Goal: Check status

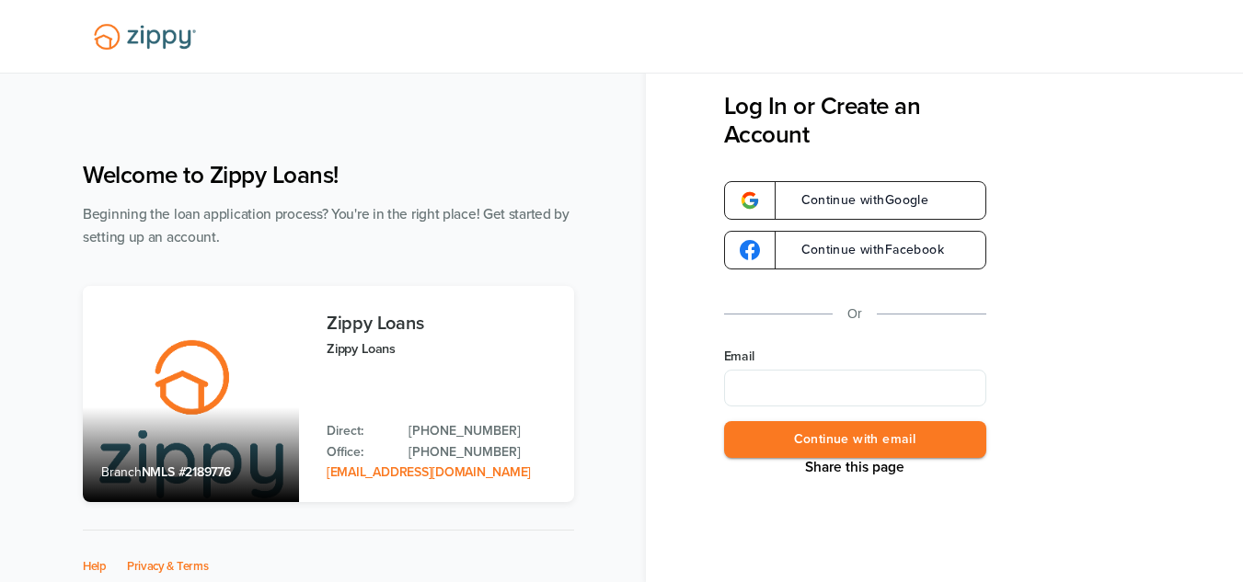
type input "**********"
click at [859, 442] on button "Continue with email" at bounding box center [855, 440] width 262 height 38
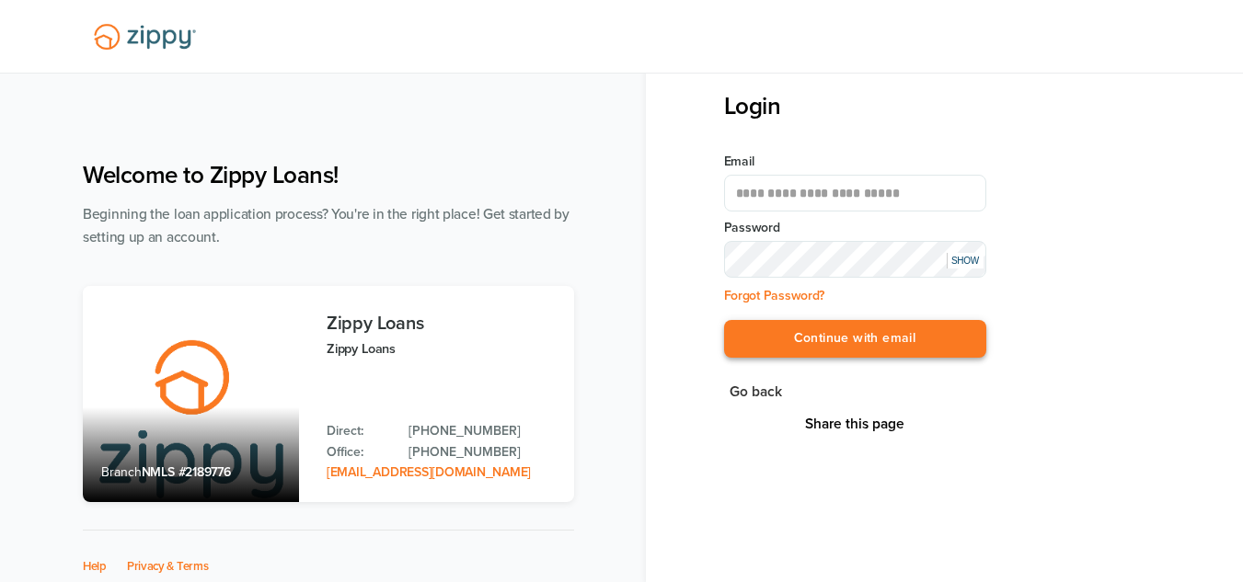
click at [901, 353] on button "Continue with email" at bounding box center [855, 339] width 262 height 38
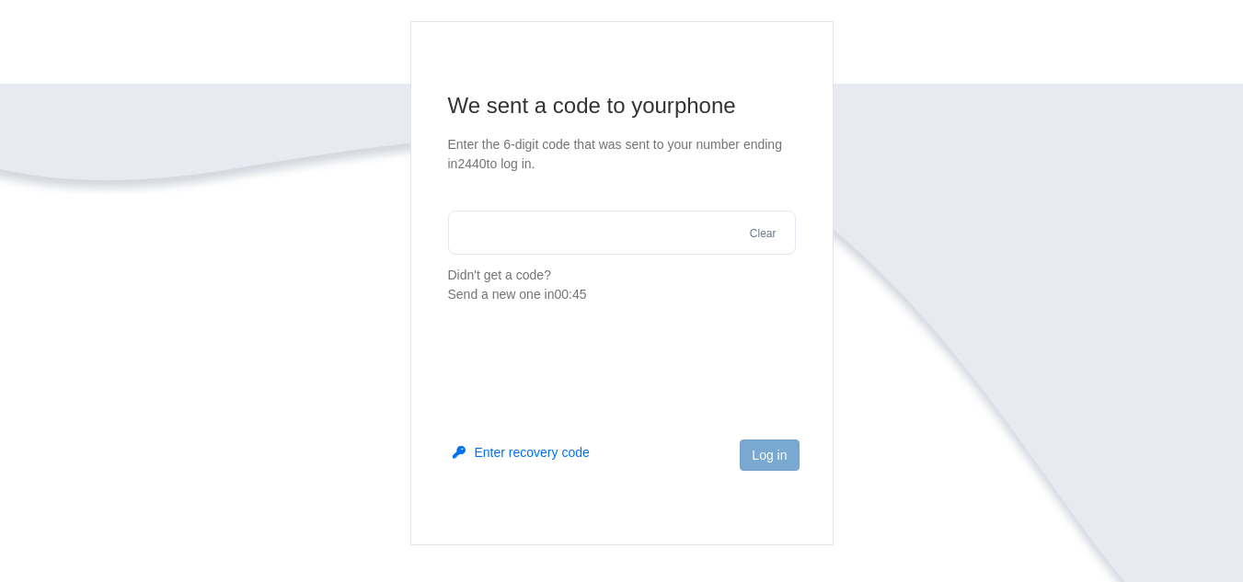
scroll to position [132, 0]
click at [558, 450] on button "Enter recovery code" at bounding box center [521, 452] width 137 height 18
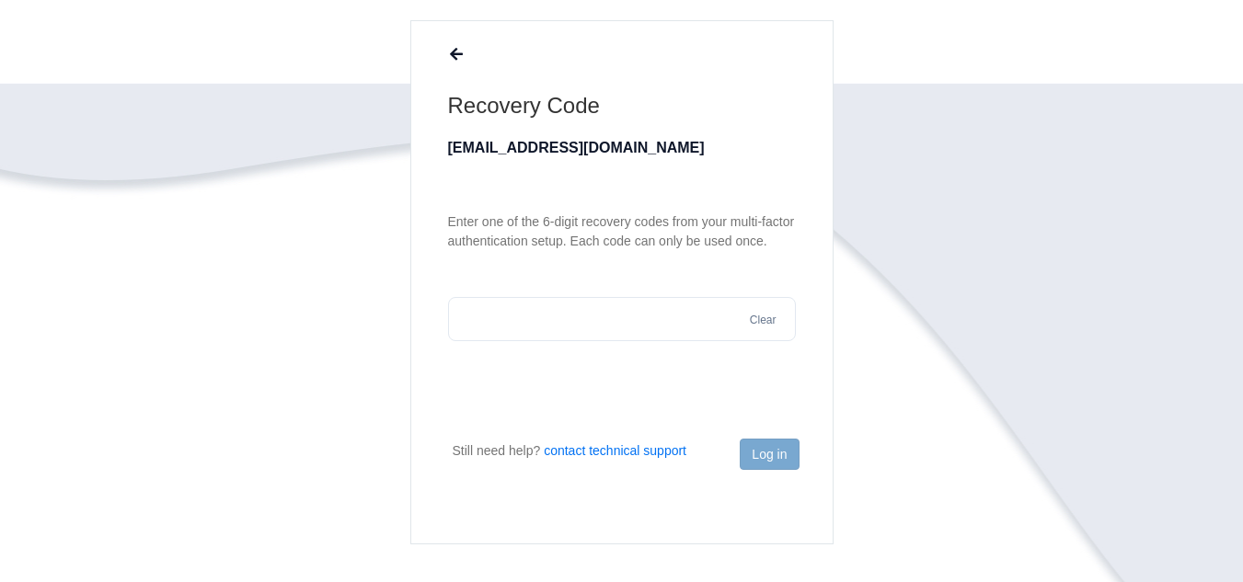
click at [450, 54] on icon at bounding box center [456, 55] width 13 height 15
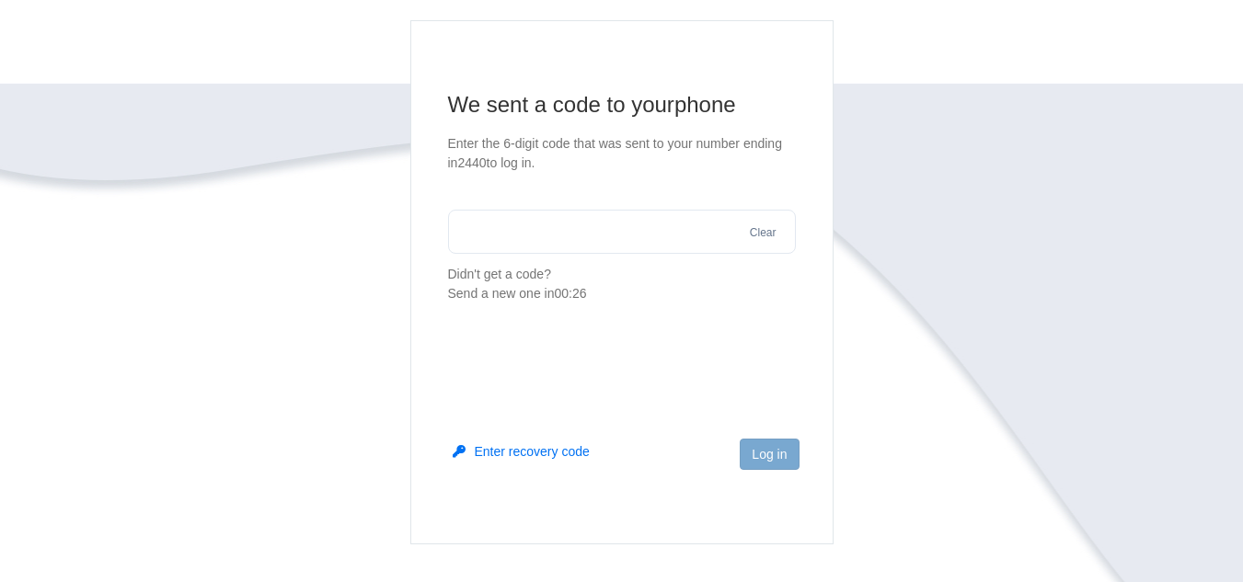
click at [538, 236] on input "text" at bounding box center [622, 232] width 348 height 44
click at [702, 277] on p "Didn't get a code? Send a new one in 00:18" at bounding box center [622, 284] width 348 height 39
click at [691, 239] on input "text" at bounding box center [622, 232] width 348 height 44
type input "******"
click at [761, 445] on button "Log in" at bounding box center [769, 454] width 59 height 31
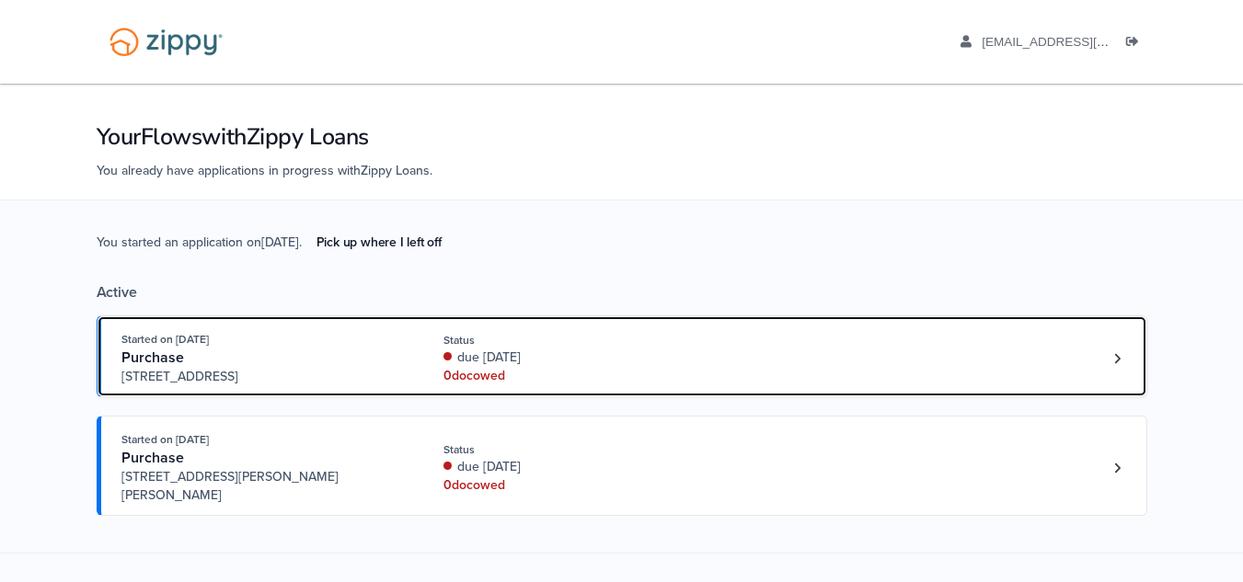
click at [726, 357] on div "Started on [DATE] Purchase [STREET_ADDRESS] Status due [DATE] 0 doc owed" at bounding box center [612, 358] width 983 height 56
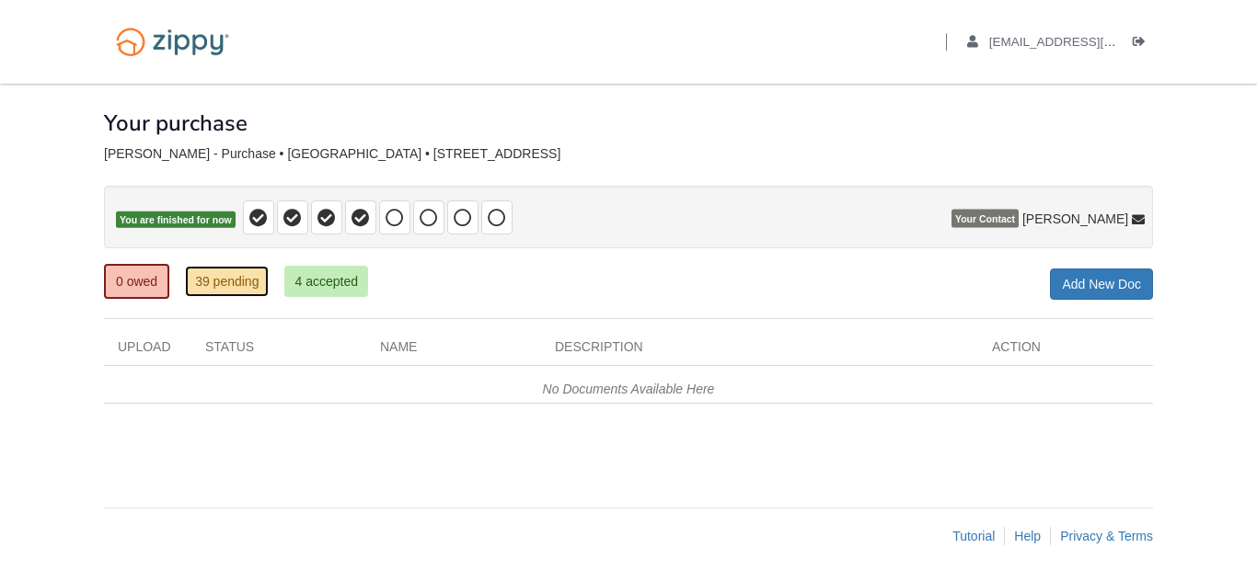
click at [242, 275] on link "39 pending" at bounding box center [227, 281] width 84 height 31
